Goal: Task Accomplishment & Management: Complete application form

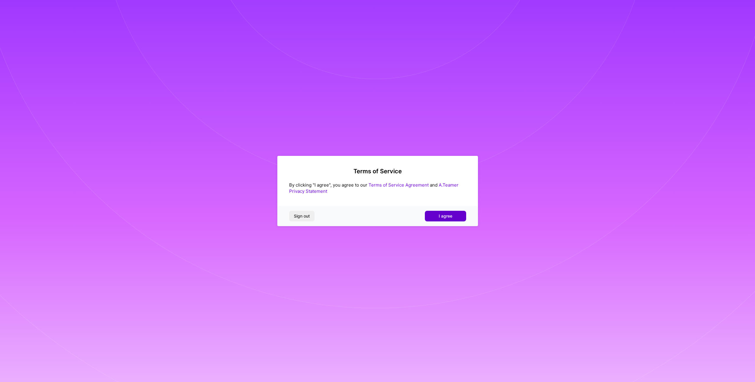
click at [448, 214] on span "I agree" at bounding box center [446, 216] width 14 height 6
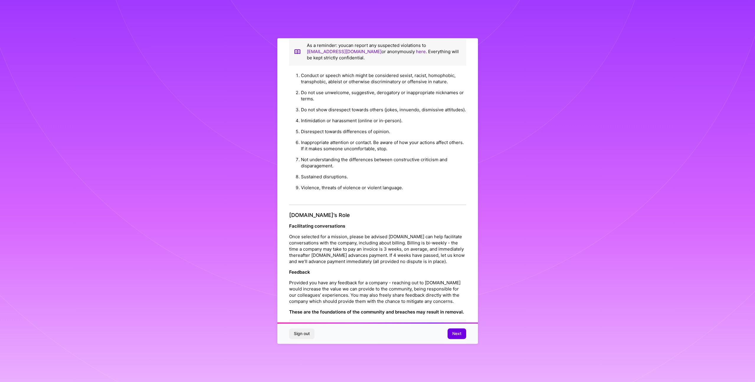
scroll to position [23, 0]
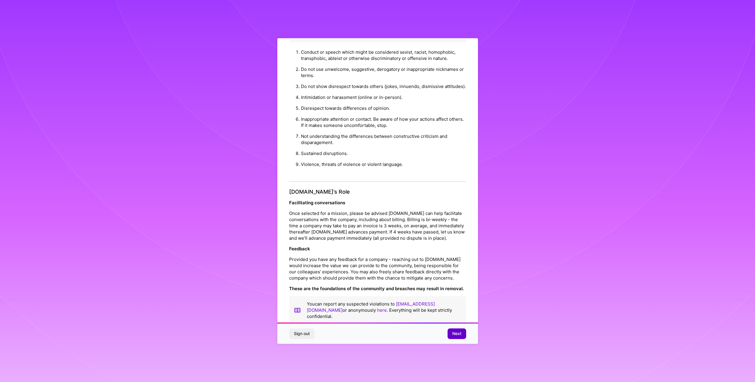
click at [451, 333] on button "Next" at bounding box center [456, 333] width 19 height 11
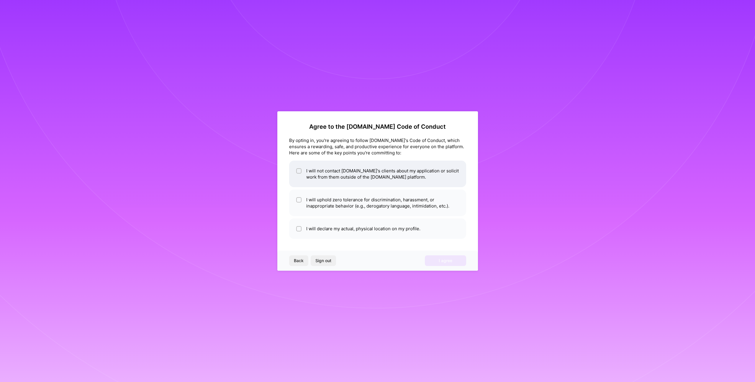
click at [368, 178] on li "I will not contact [DOMAIN_NAME]'s clients about my application or solicit work…" at bounding box center [377, 173] width 177 height 27
checkbox input "true"
click at [368, 204] on li "I will uphold zero tolerance for discrimination, harassment, or inappropriate b…" at bounding box center [377, 202] width 177 height 27
checkbox input "true"
click at [368, 224] on li "I will declare my actual, physical location on my profile." at bounding box center [377, 228] width 177 height 20
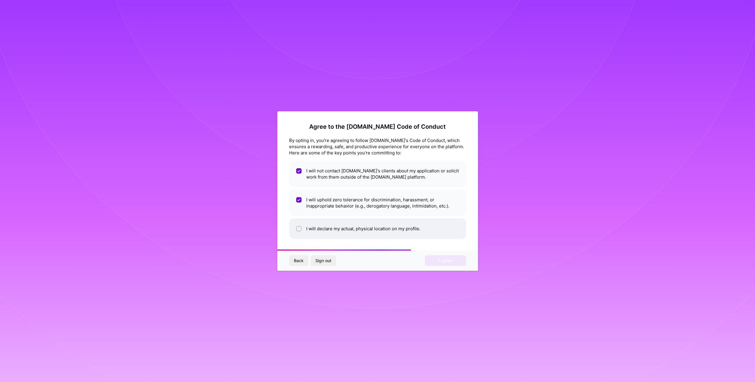
checkbox input "true"
click at [441, 255] on button "I agree" at bounding box center [445, 260] width 41 height 11
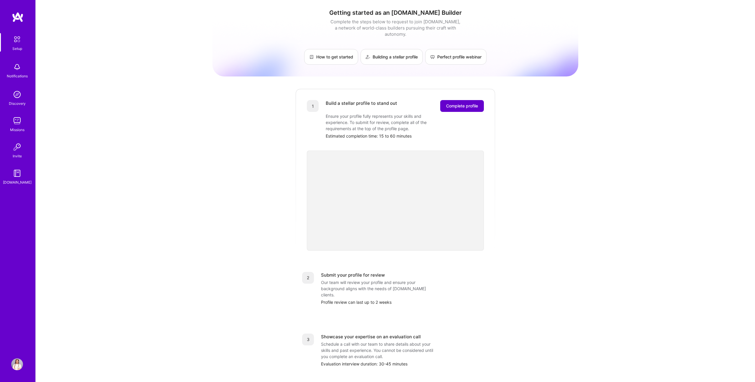
click at [446, 103] on span "Complete profile" at bounding box center [462, 106] width 32 height 6
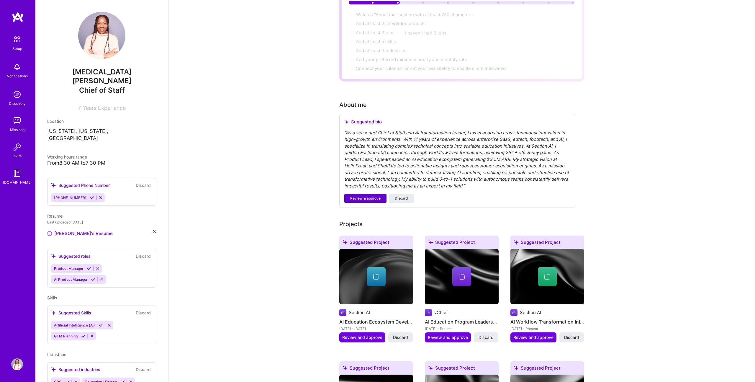
scroll to position [70, 0]
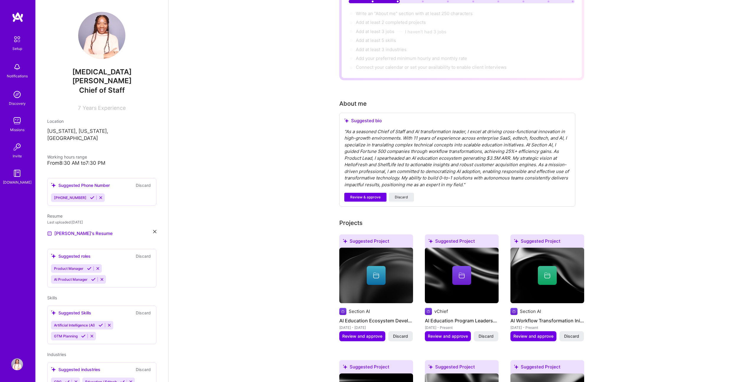
click at [390, 270] on div at bounding box center [376, 275] width 74 height 19
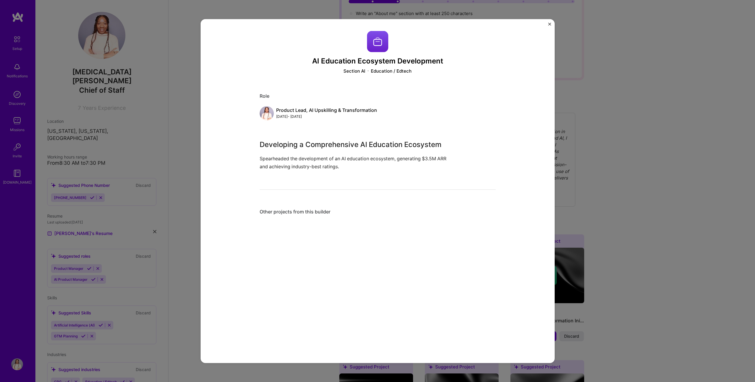
click at [548, 24] on img "Close" at bounding box center [549, 24] width 3 height 3
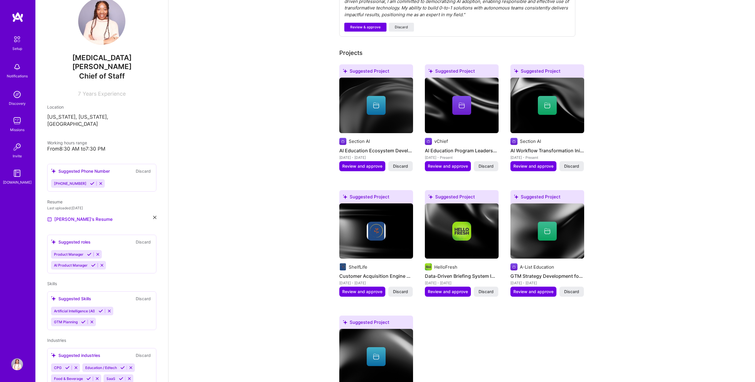
scroll to position [22, 0]
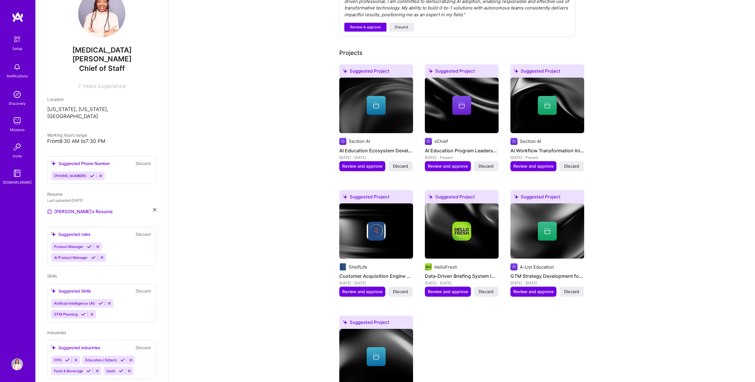
click at [143, 242] on div "Product Manager AI Product Manager" at bounding box center [101, 251] width 101 height 19
click at [135, 245] on div "Product Manager AI Product Manager" at bounding box center [101, 251] width 101 height 19
click at [123, 242] on div "Product Manager AI Product Manager" at bounding box center [101, 251] width 101 height 19
click at [116, 231] on div "Suggested roles Discard" at bounding box center [101, 234] width 101 height 7
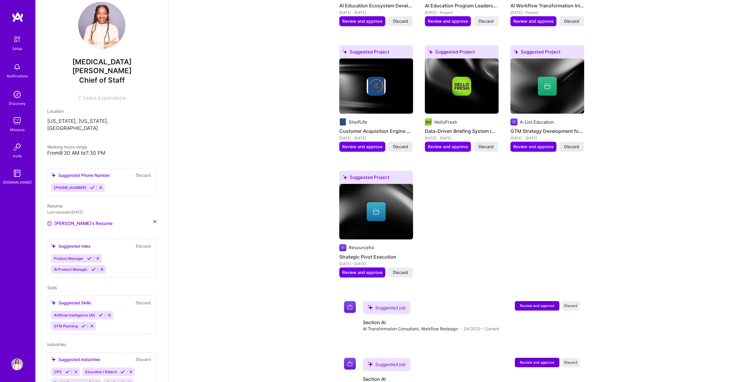
scroll to position [0, 0]
